Goal: Information Seeking & Learning: Learn about a topic

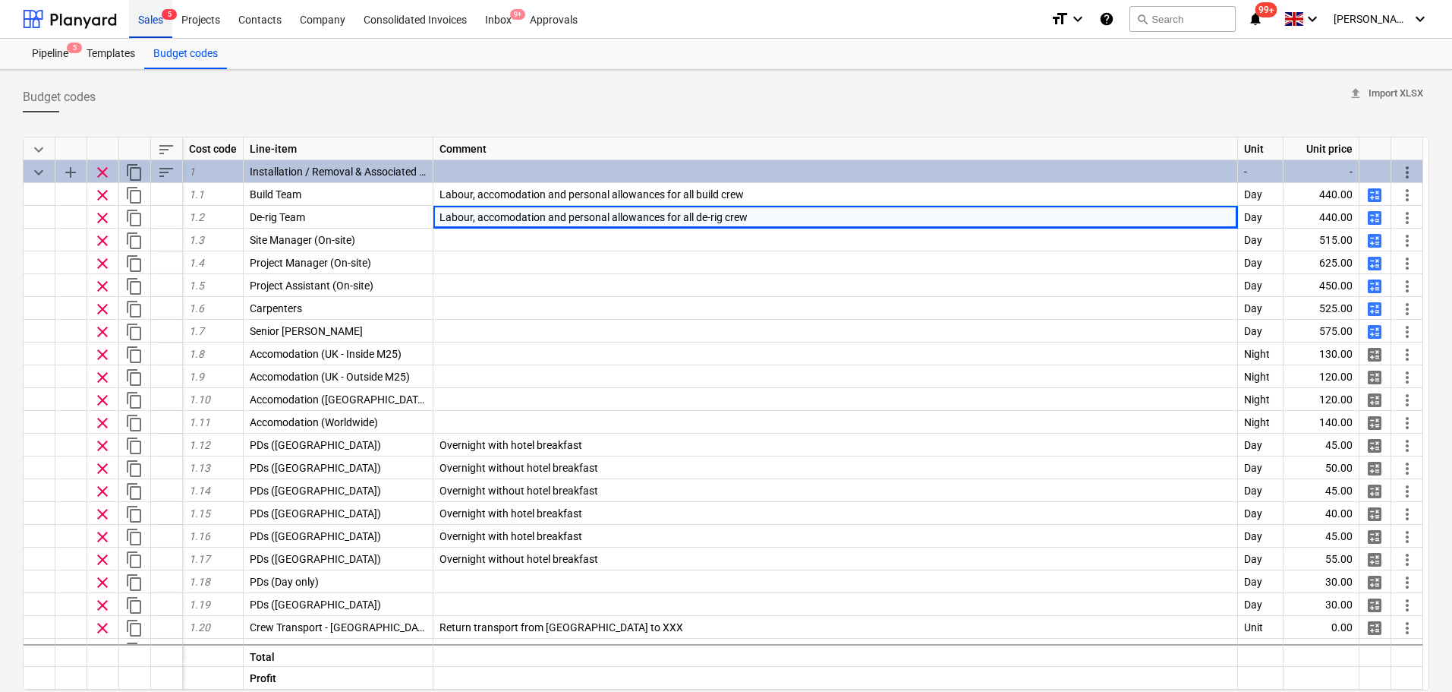
click at [134, 18] on div "Sales 5" at bounding box center [150, 18] width 43 height 39
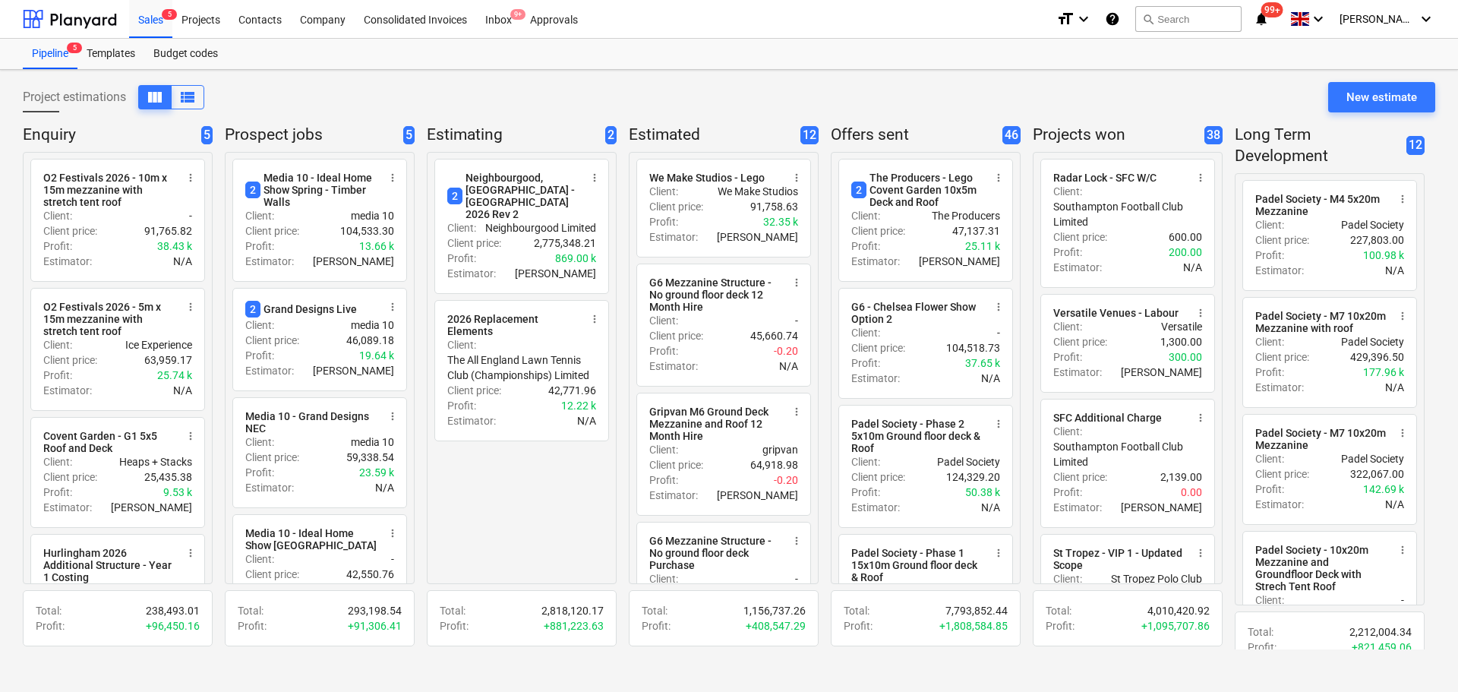
click at [305, 96] on div "Project estimations view_column view_list New estimate" at bounding box center [729, 103] width 1412 height 43
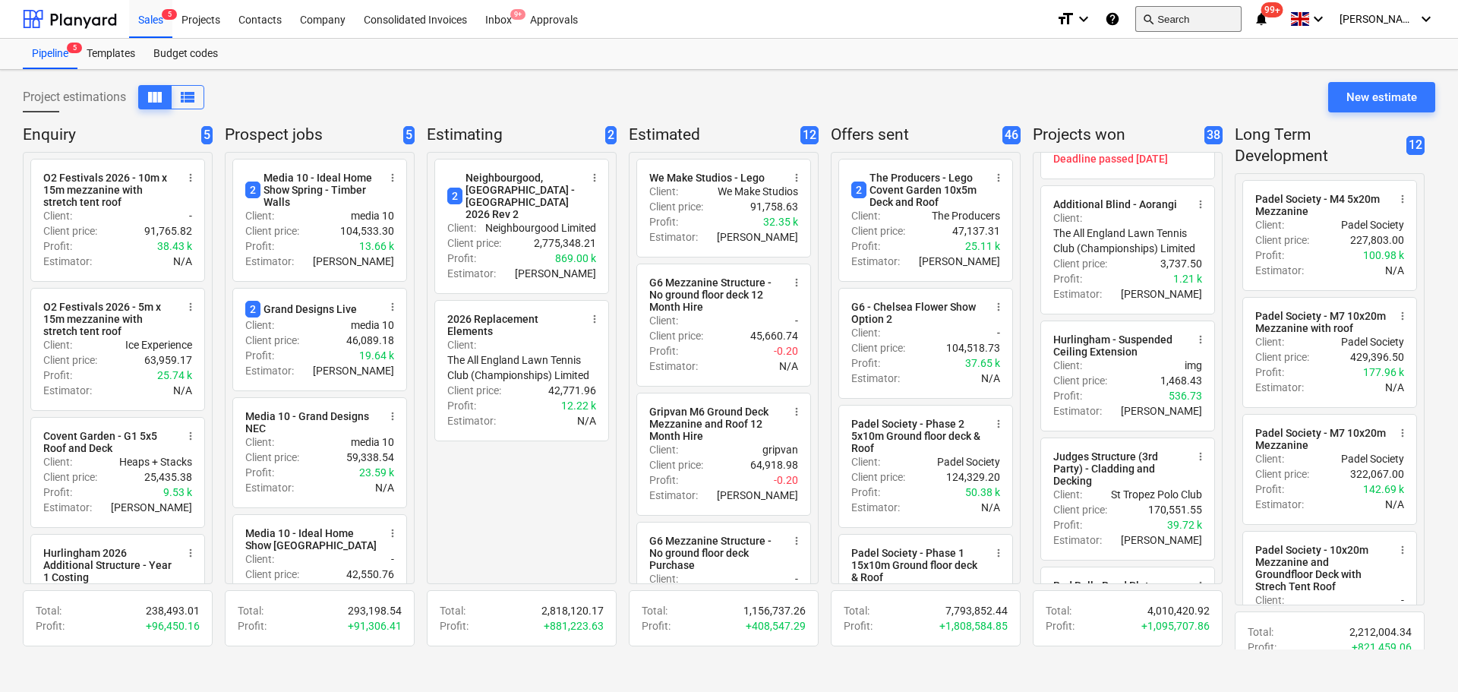
scroll to position [4222, 0]
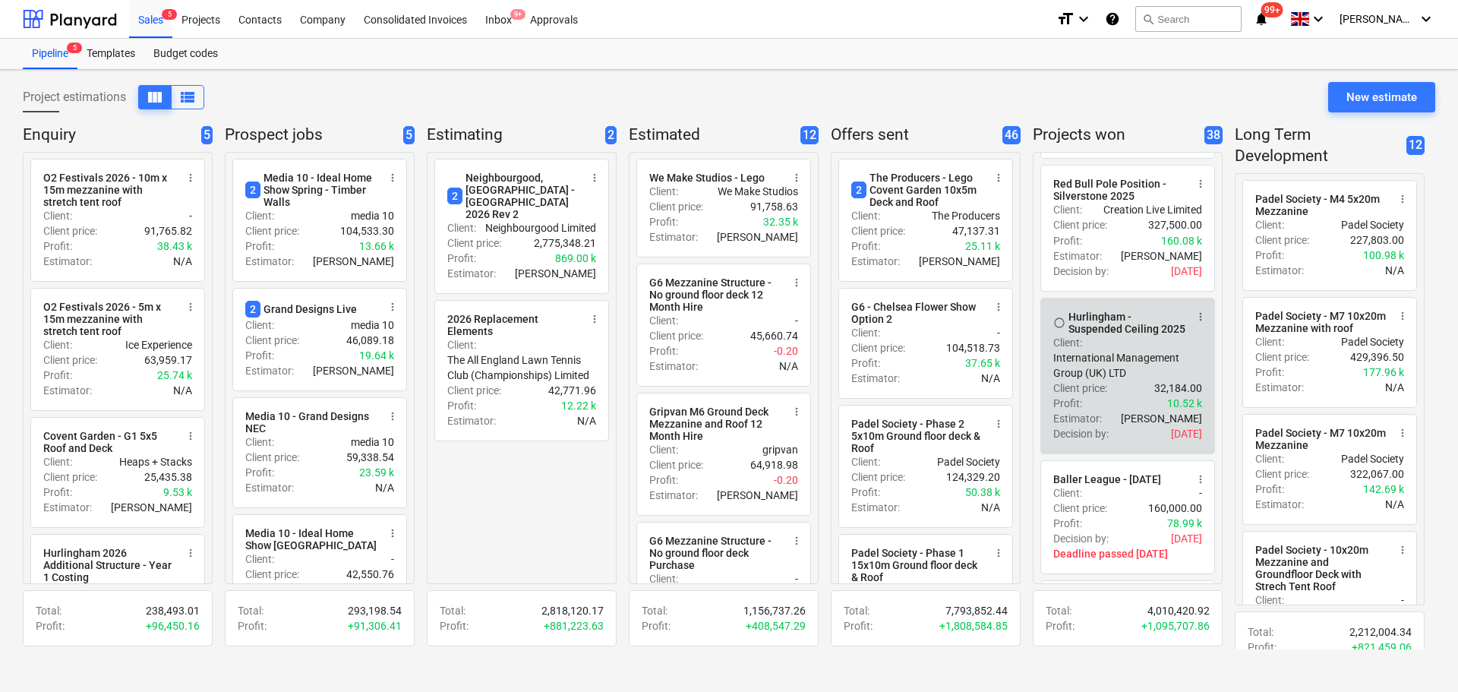
click at [1137, 335] on div "Hurlingham - Suspended Ceiling 2025" at bounding box center [1126, 322] width 117 height 24
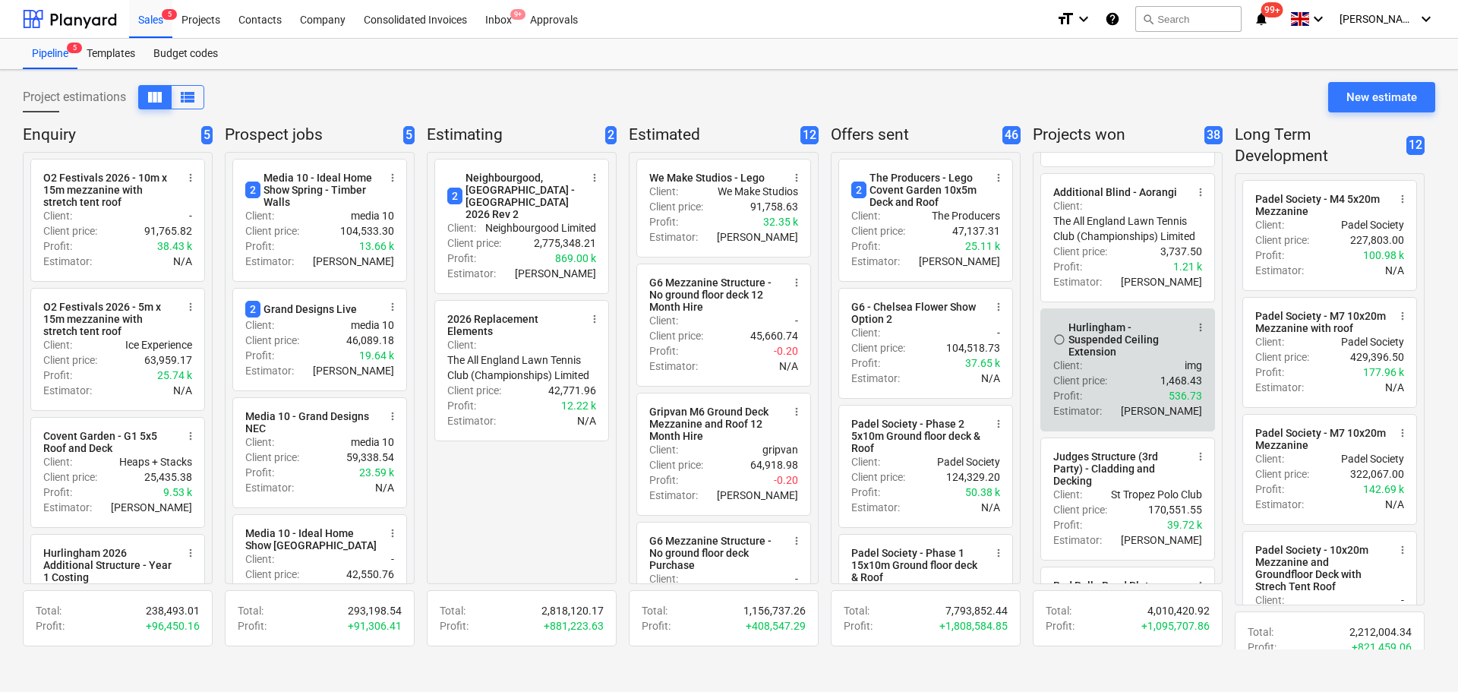
scroll to position [2136, 0]
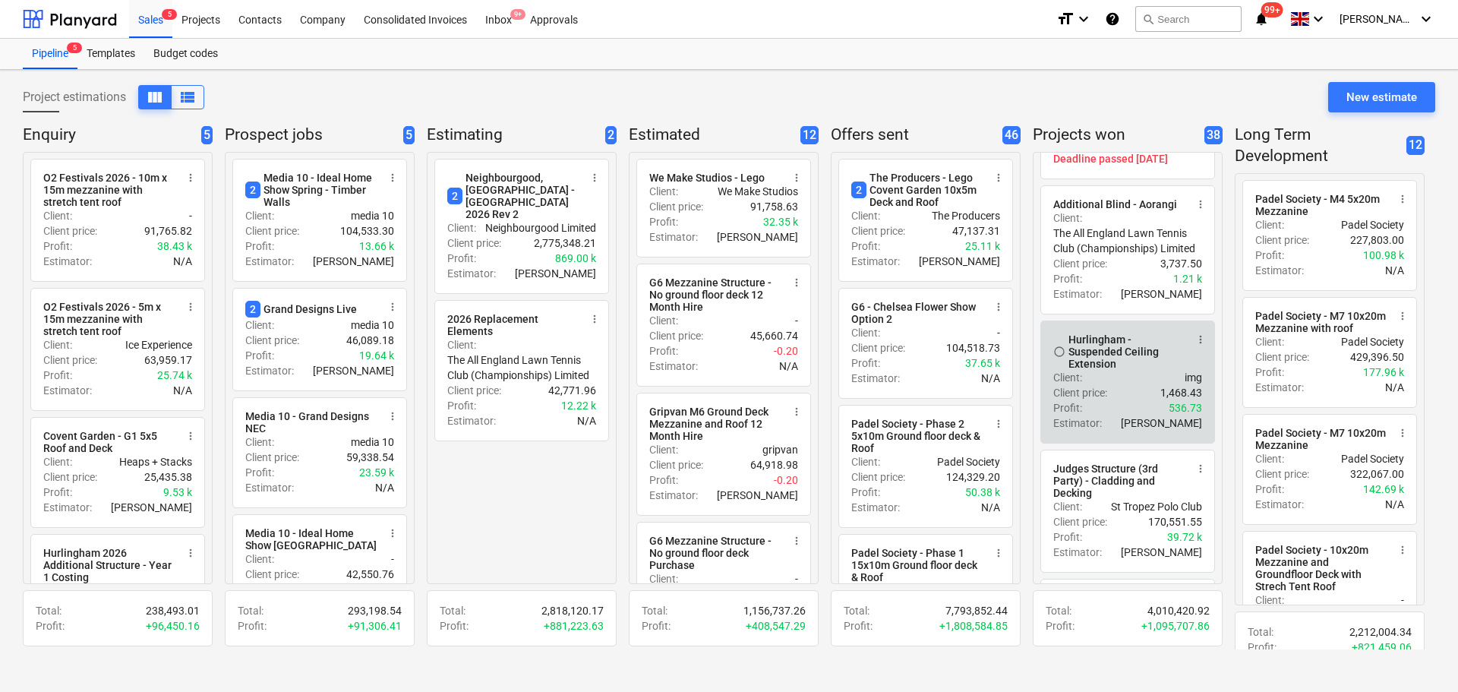
click at [1147, 385] on div "Client : img" at bounding box center [1127, 377] width 149 height 15
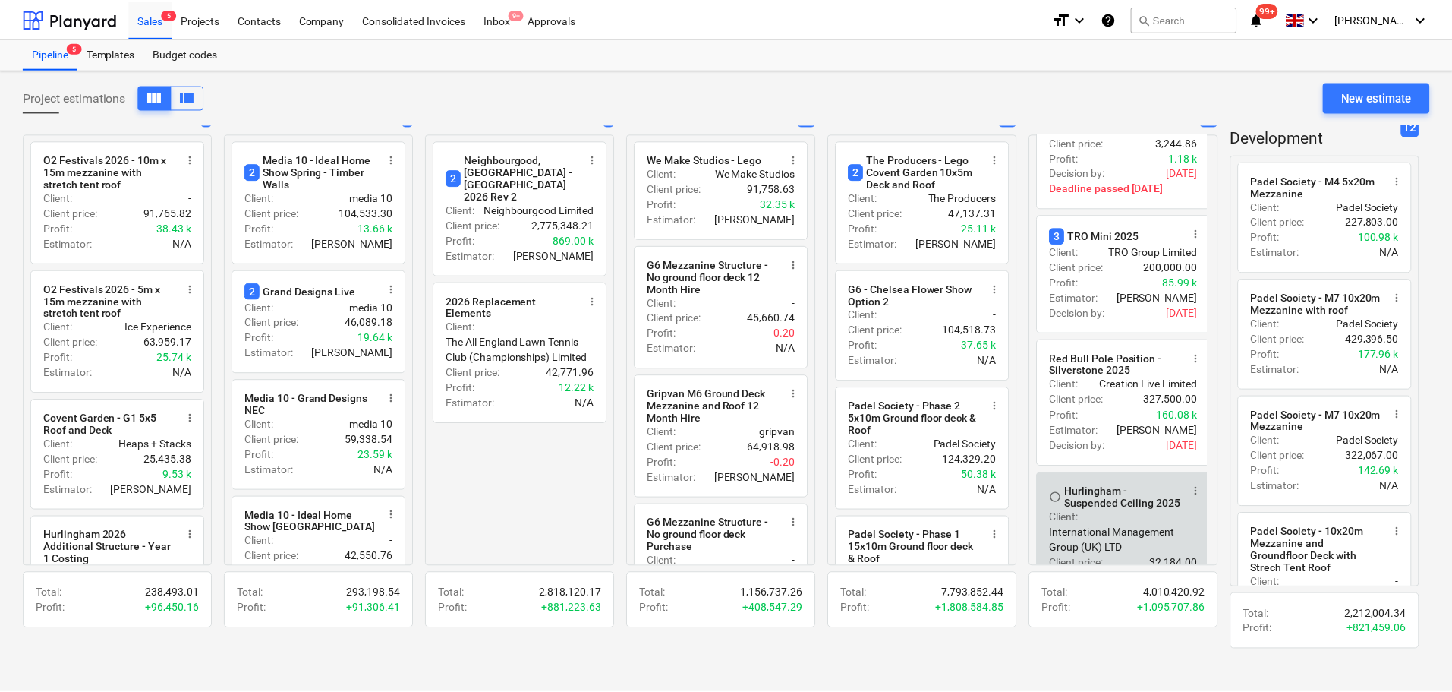
scroll to position [4173, 0]
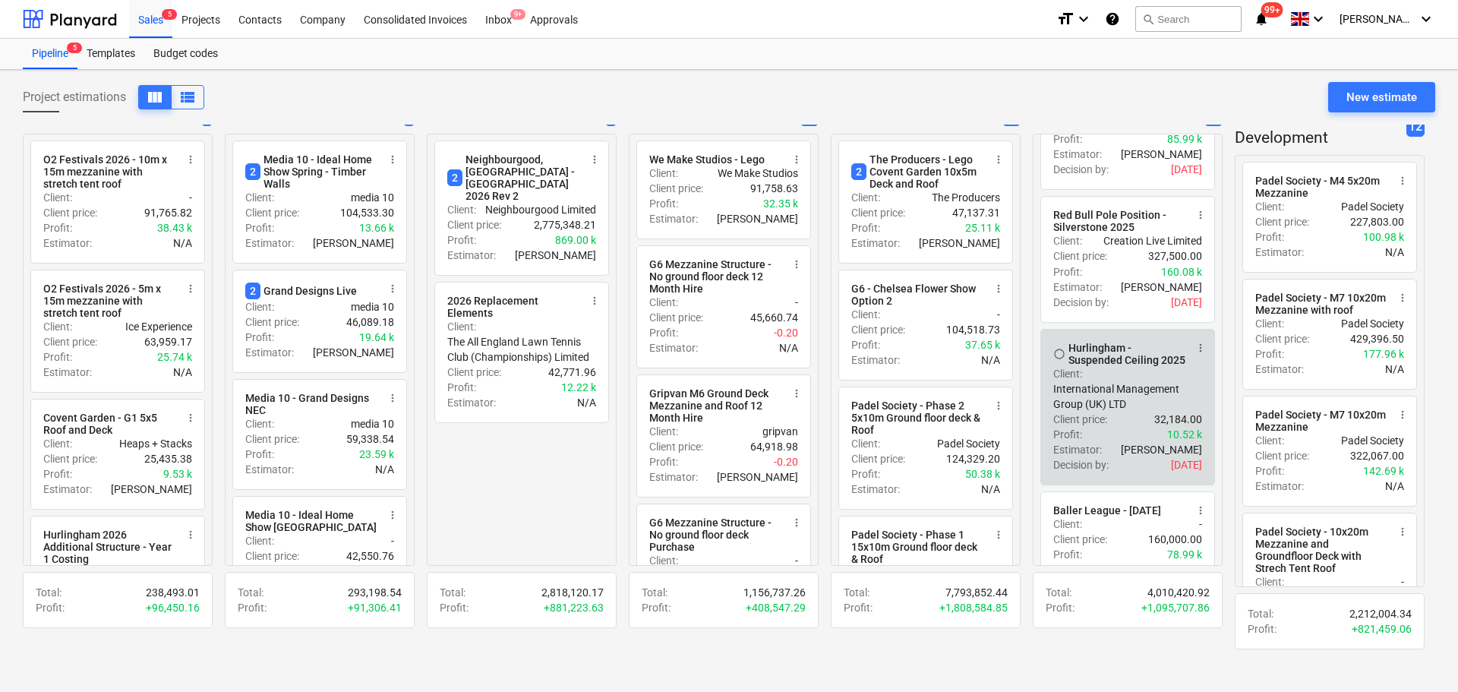
click at [1135, 411] on div "Client : International Management Group (UK) LTD" at bounding box center [1127, 389] width 149 height 46
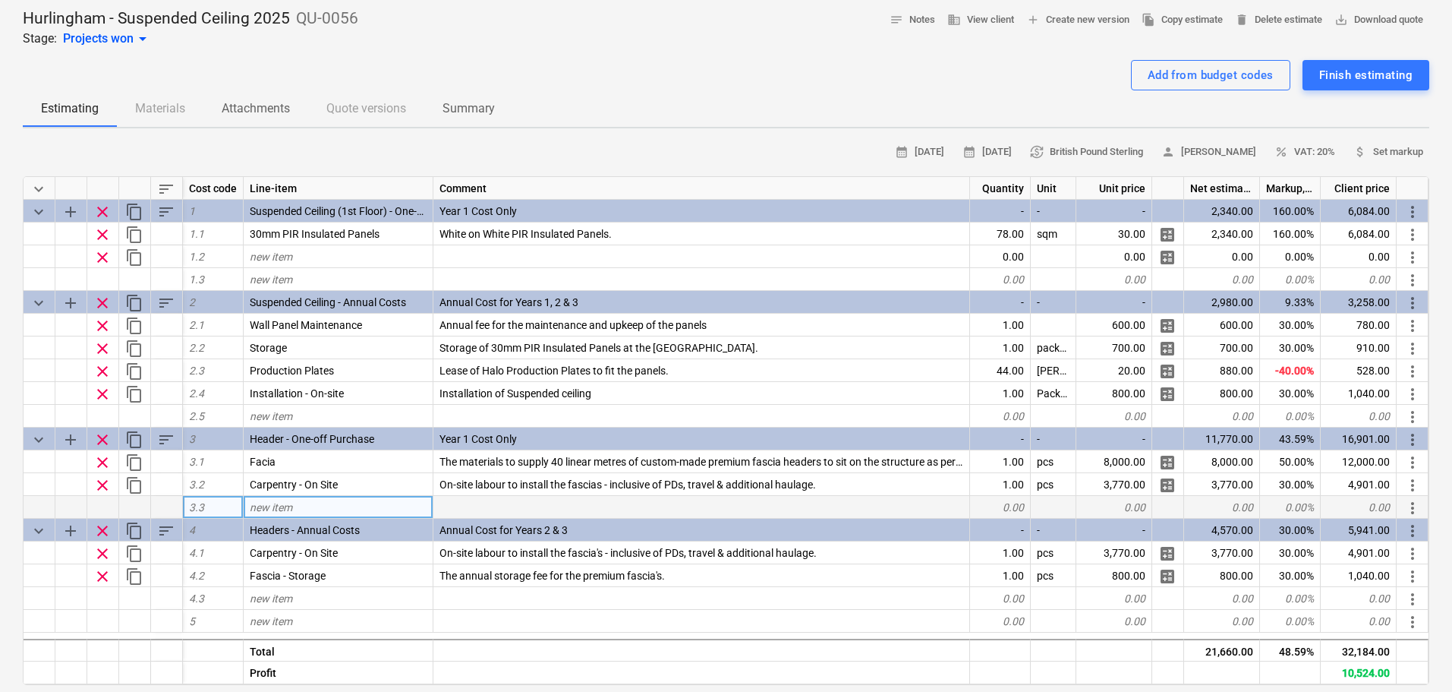
scroll to position [76, 0]
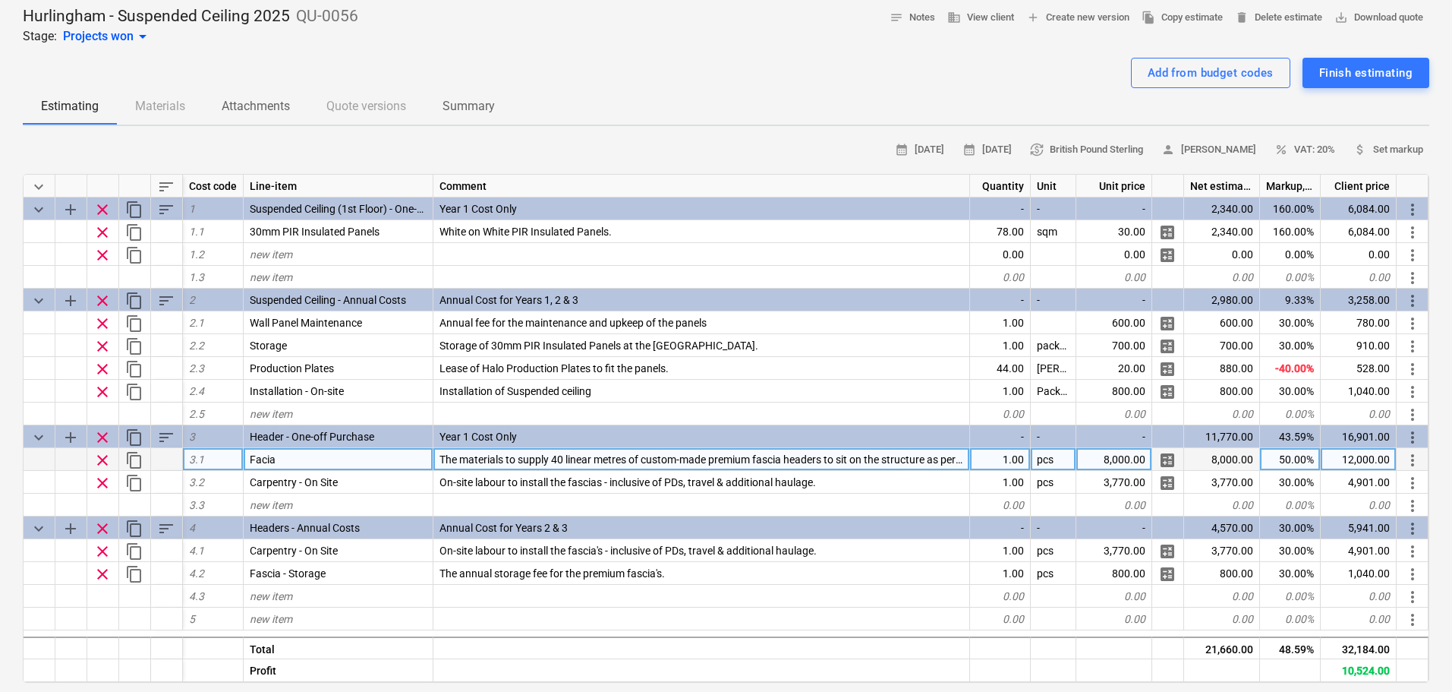
click at [566, 462] on span "The materials to supply 40 linear metres of custom-made premium fascia headers …" at bounding box center [945, 459] width 1011 height 12
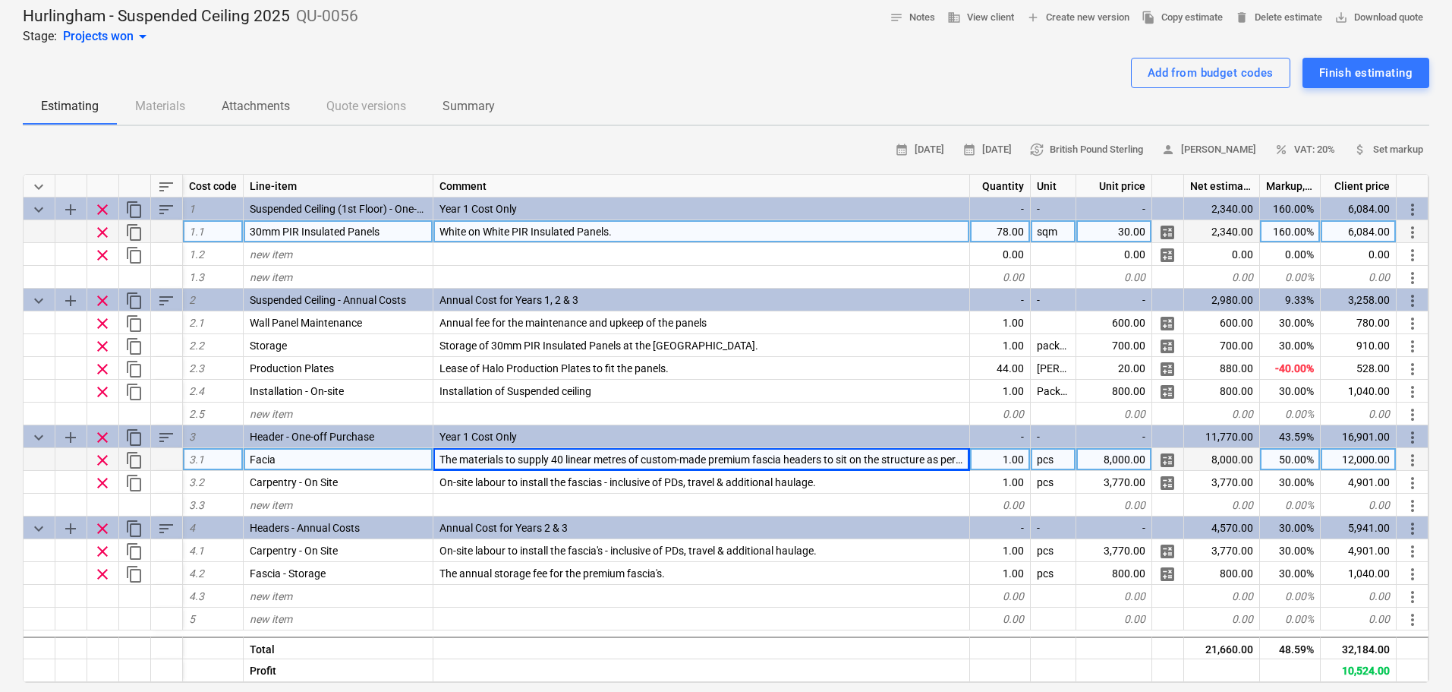
click at [516, 232] on span "White on White PIR Insulated Panels." at bounding box center [526, 231] width 172 height 12
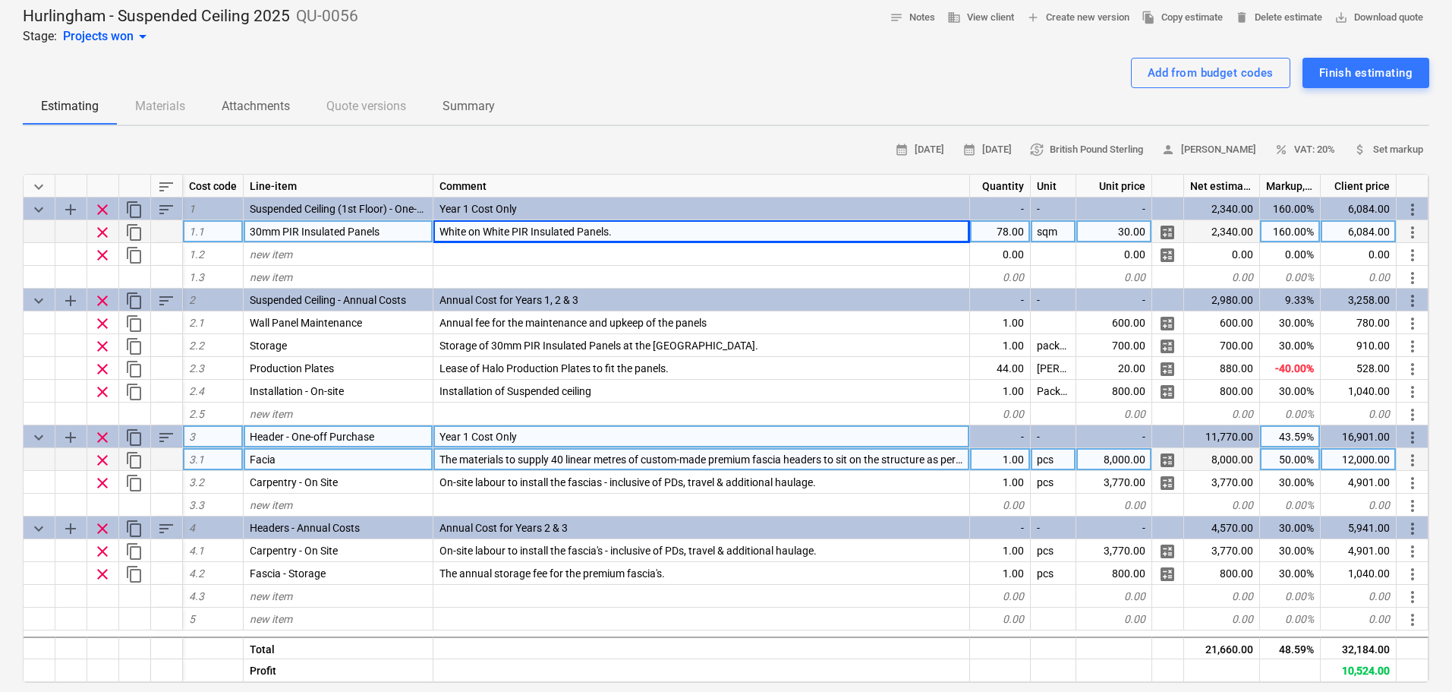
click at [282, 443] on span "Header - One-off Purchase" at bounding box center [312, 436] width 124 height 12
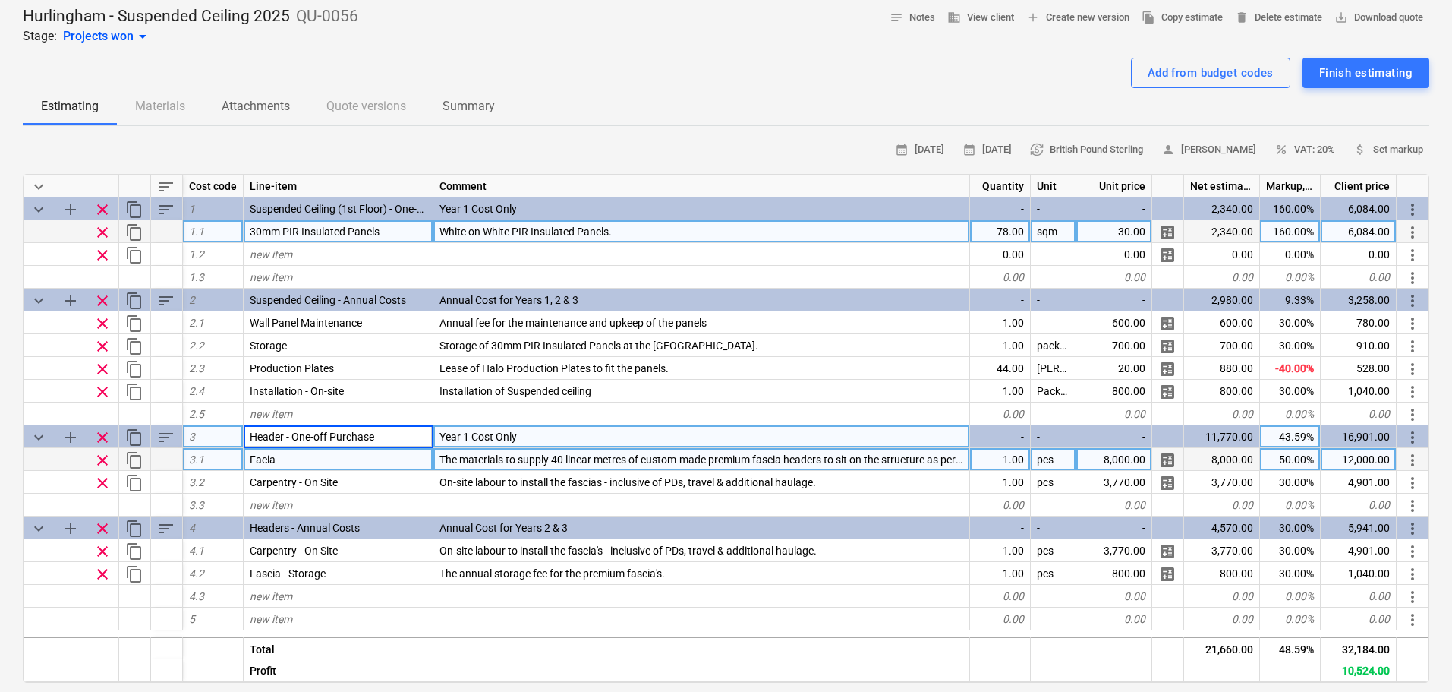
click at [282, 443] on input "Header - One-off Purchase" at bounding box center [338, 436] width 189 height 22
drag, startPoint x: 282, startPoint y: 443, endPoint x: 191, endPoint y: 434, distance: 91.5
click at [0, 0] on div "keyboard_arrow_down add clear content_copy sort 3 Header - One-off Purchase Yea…" at bounding box center [0, 0] width 0 height 0
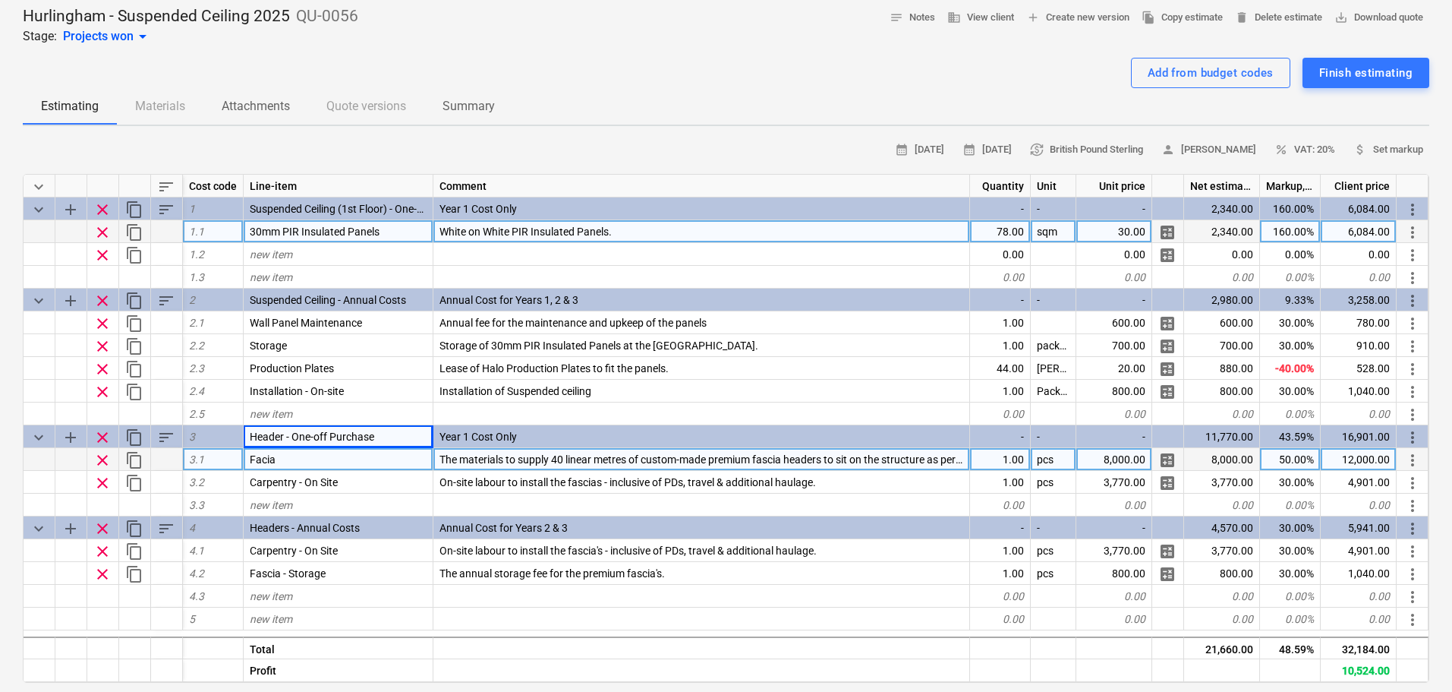
click at [520, 465] on span "The materials to supply 40 linear metres of custom-made premium fascia headers …" at bounding box center [945, 459] width 1011 height 12
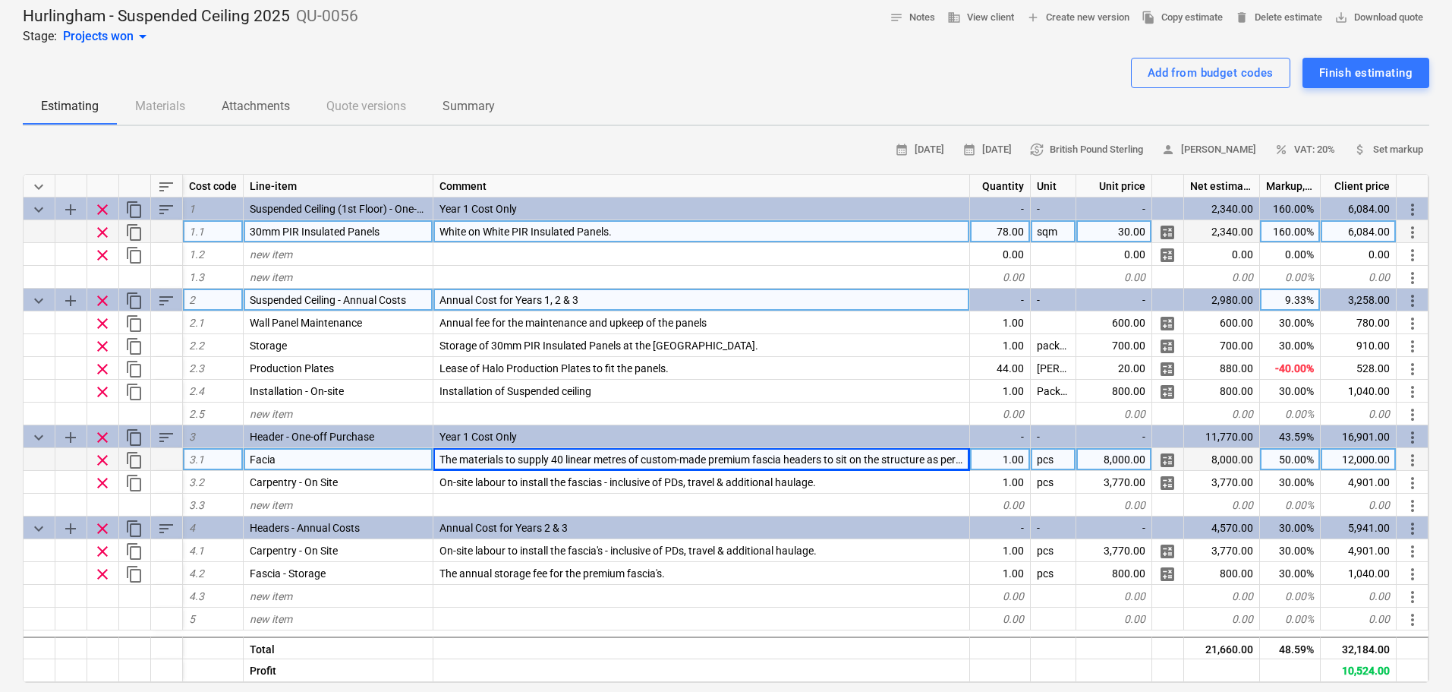
click at [320, 310] on div "Suspended Ceiling - Annual Costs" at bounding box center [339, 299] width 190 height 23
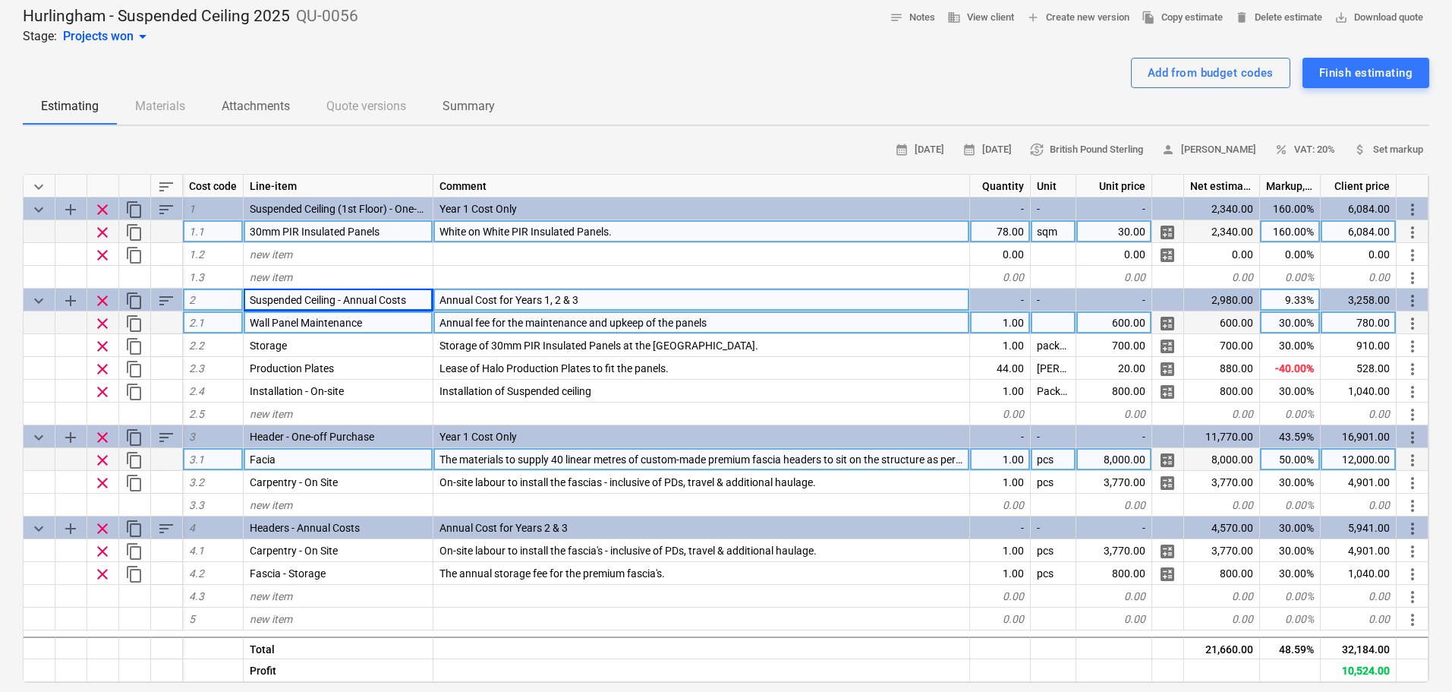
click at [591, 329] on span "Annual fee for the maintenance and upkeep of the panels" at bounding box center [573, 323] width 267 height 12
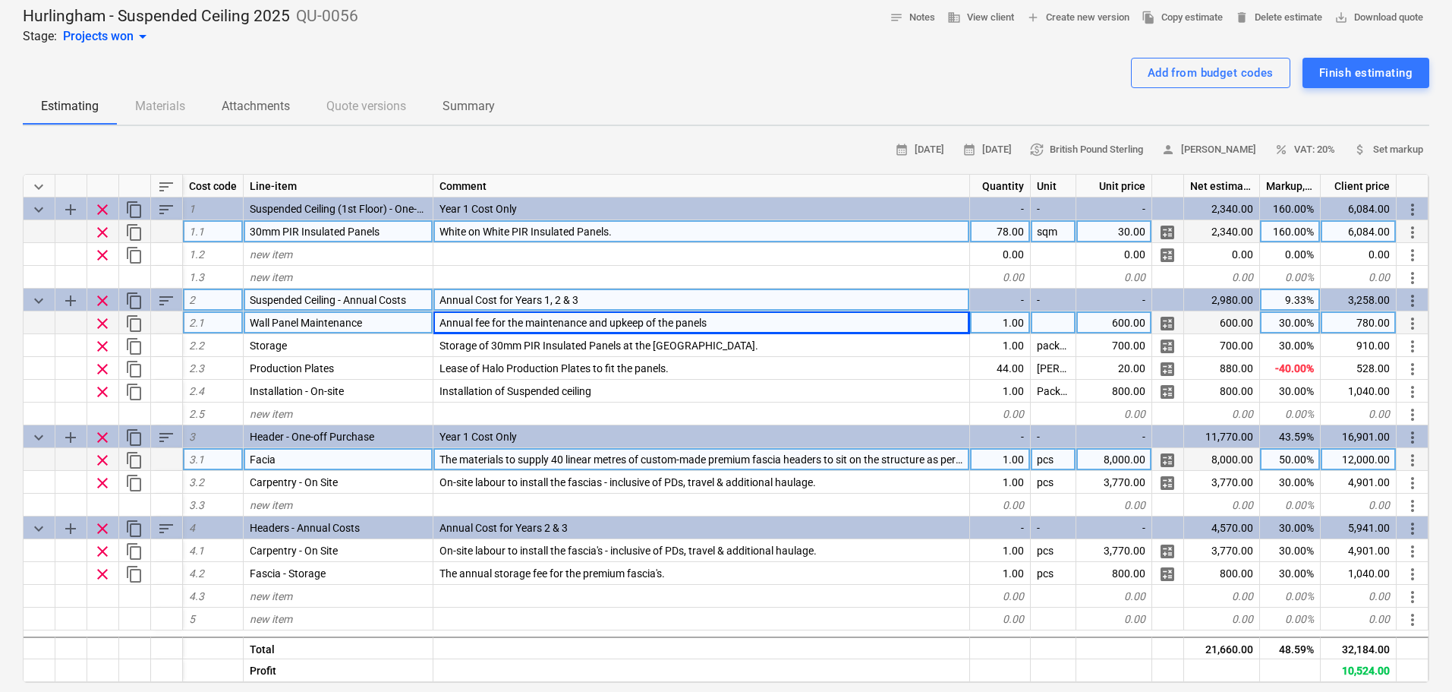
click at [1211, 305] on div "2,980.00" at bounding box center [1222, 299] width 76 height 23
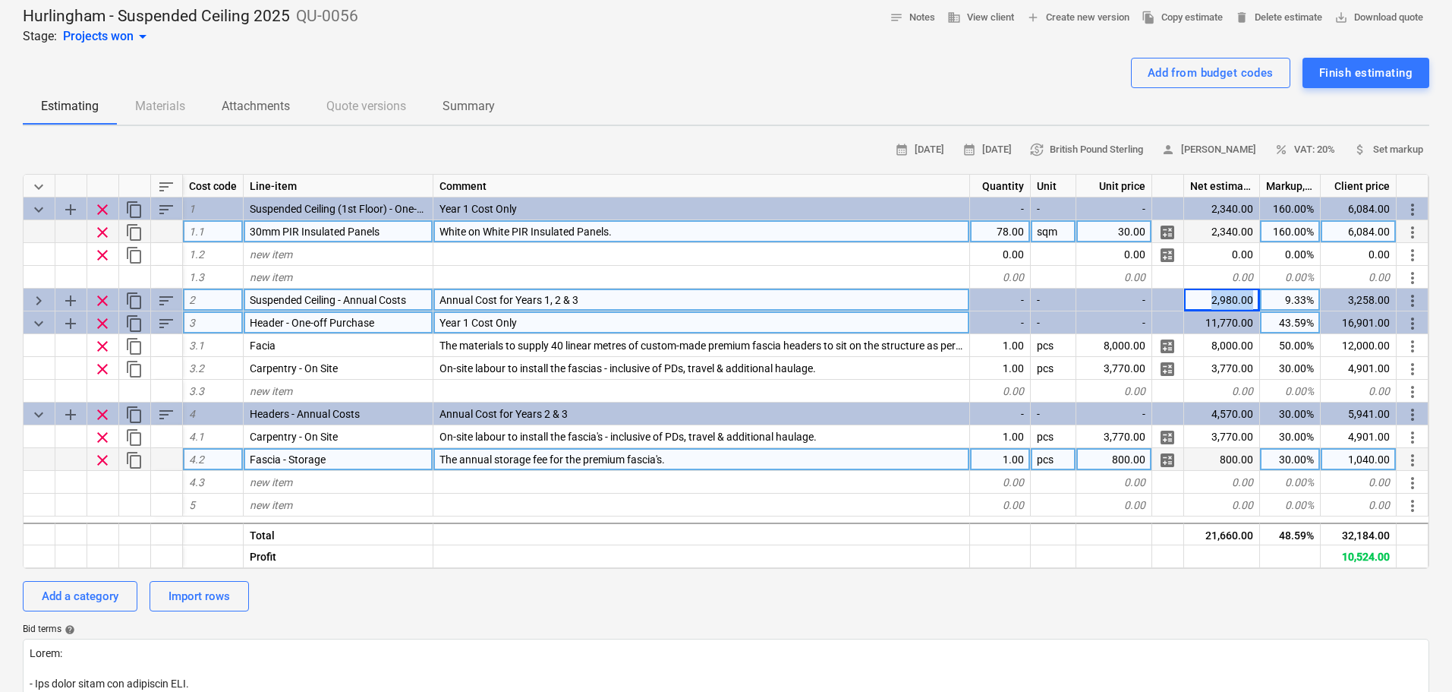
click at [1211, 305] on div "2,980.00" at bounding box center [1222, 299] width 76 height 23
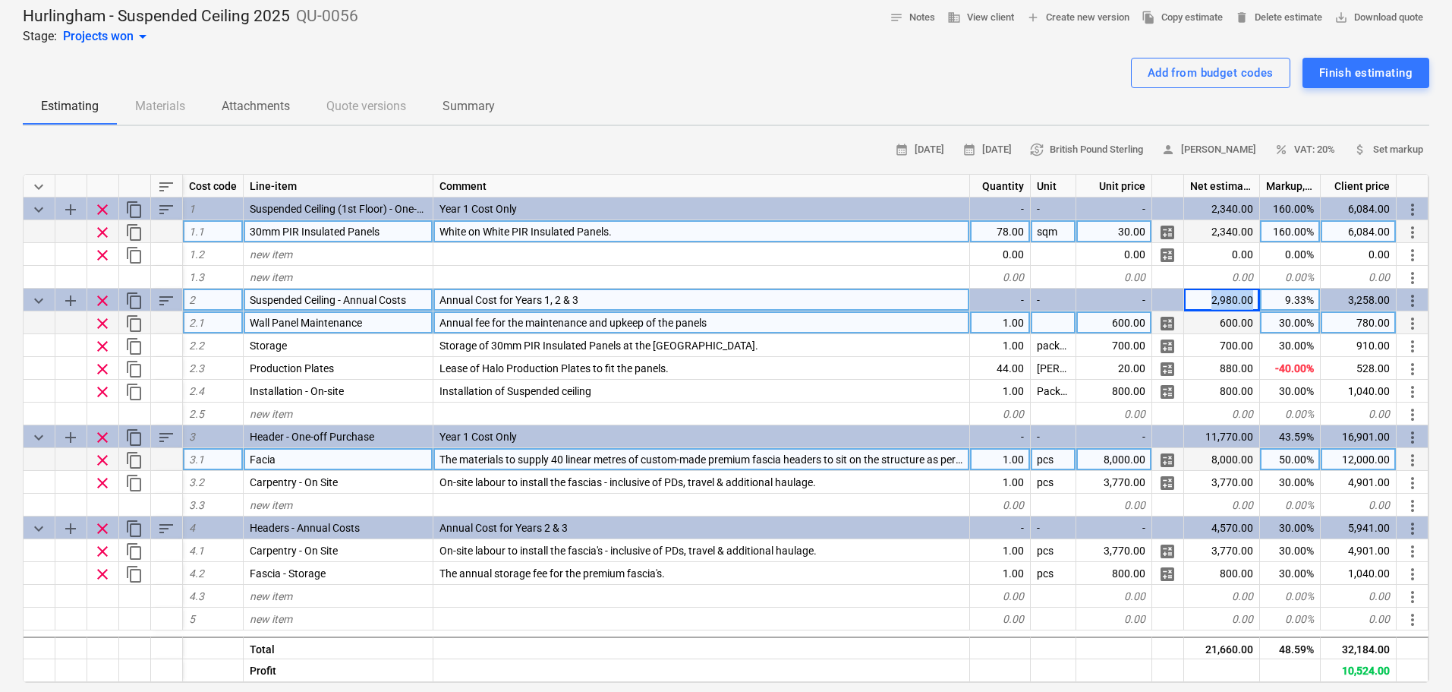
click at [1211, 305] on div "2,980.00" at bounding box center [1222, 299] width 76 height 23
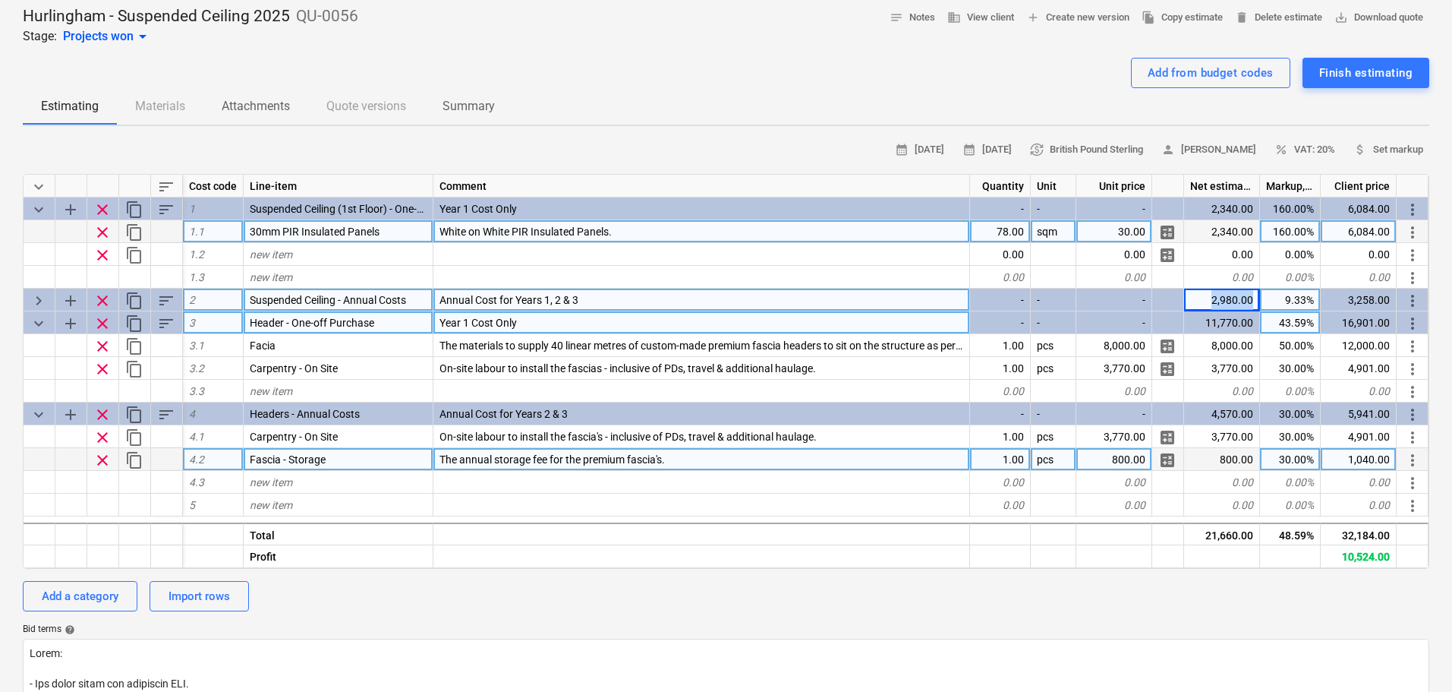
copy div "2,980.00"
click at [43, 306] on span "keyboard_arrow_right" at bounding box center [39, 301] width 18 height 18
type textarea "x"
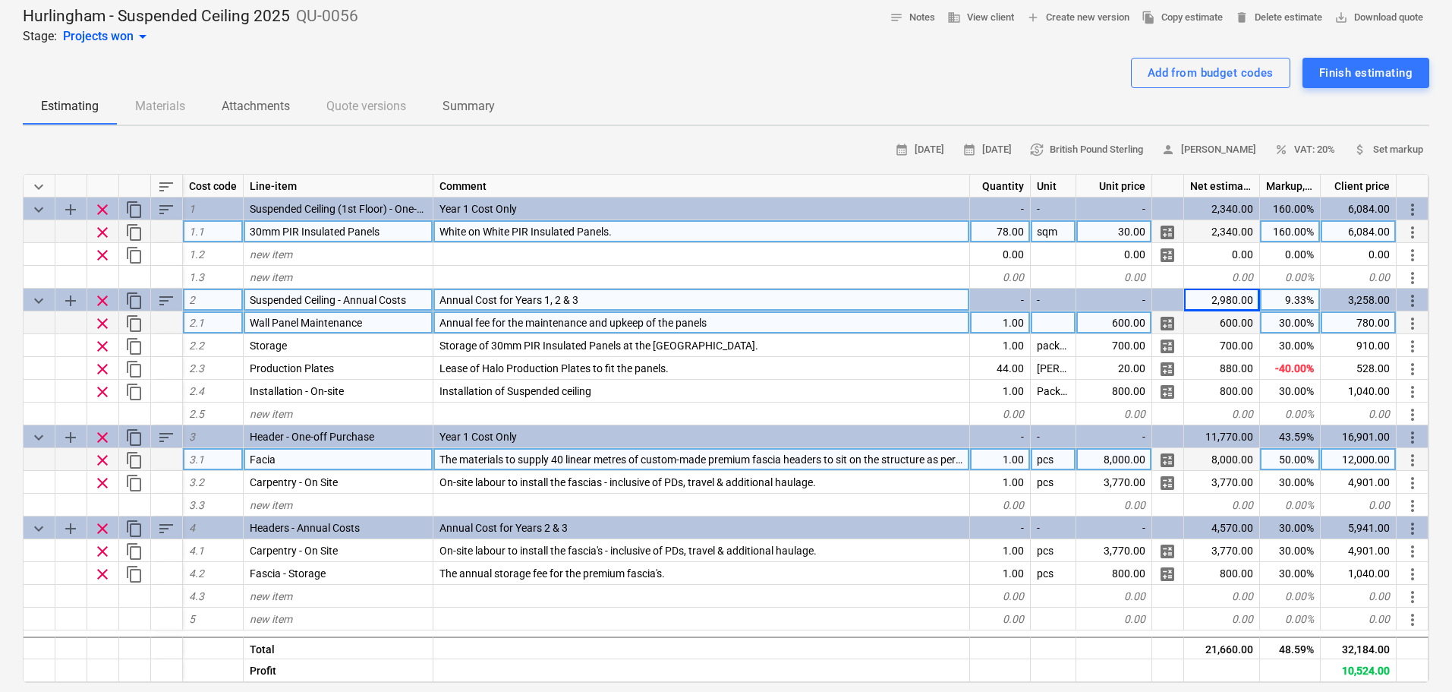
click at [594, 457] on span "The materials to supply 40 linear metres of custom-made premium fascia headers …" at bounding box center [945, 459] width 1011 height 12
click at [484, 329] on span "Annual fee for the maintenance and upkeep of the panels" at bounding box center [573, 323] width 267 height 12
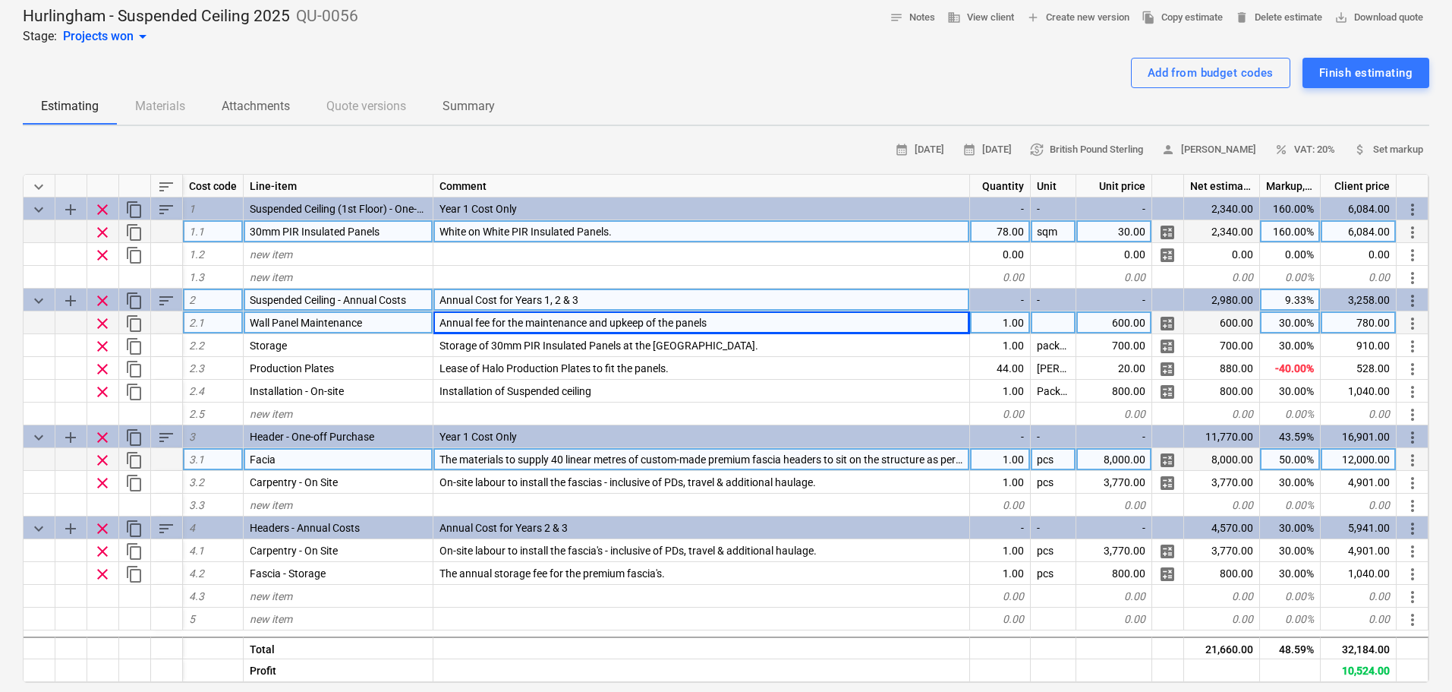
click at [710, 323] on div "Annual fee for the maintenance and upkeep of the panels" at bounding box center [701, 322] width 537 height 23
click at [723, 328] on input "Annual fee for the maintenance and upkeep of the panels" at bounding box center [701, 322] width 536 height 22
drag, startPoint x: 723, startPoint y: 328, endPoint x: 531, endPoint y: 333, distance: 192.1
click at [531, 333] on input "Annual fee for the maintenance and upkeep of the panels" at bounding box center [701, 322] width 536 height 22
